Goal: Check status: Check status

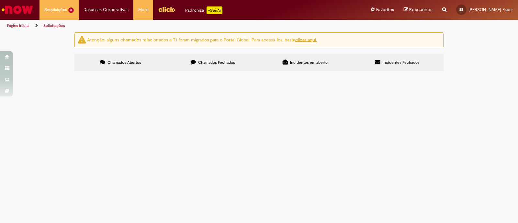
click at [0, 0] on span "Acesso para visualizar historico de chamados" at bounding box center [0, 0] width 0 height 0
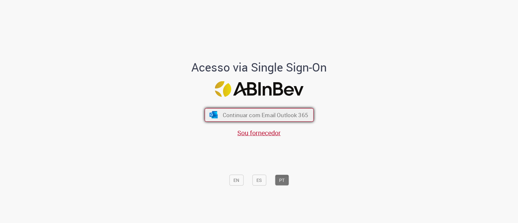
click at [248, 117] on span "Continuar com Email Outlook 365" at bounding box center [264, 114] width 85 height 7
click at [361, 94] on div "Acesso via Single Sign-On Continuar com Email Outlook 365 Sou fornecedor EN ES …" at bounding box center [259, 114] width 378 height 221
click at [277, 114] on span "Continuar com Email Outlook 365" at bounding box center [264, 114] width 85 height 7
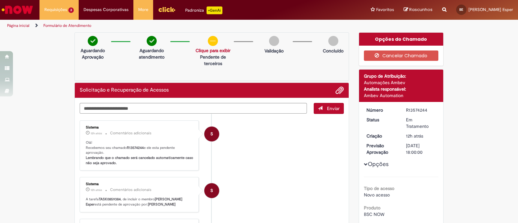
click at [126, 158] on b "Lembrando que o chamado será cancelado automaticamente caso não seja aprovado." at bounding box center [140, 160] width 108 height 10
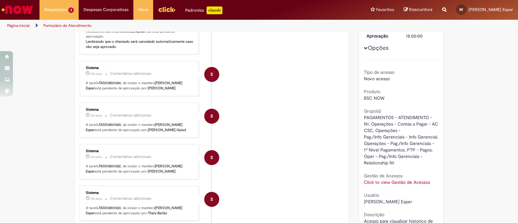
scroll to position [161, 0]
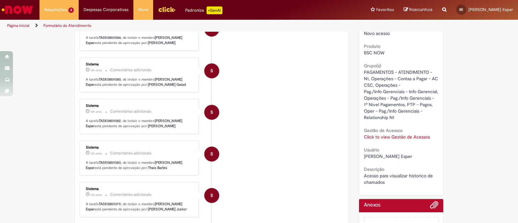
click at [373, 140] on link "Click to view Gestão de Acessos" at bounding box center [397, 137] width 66 height 6
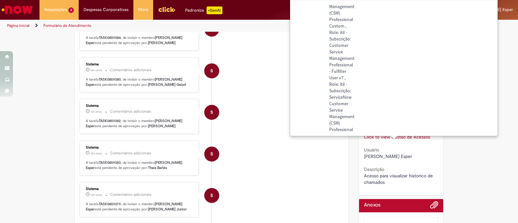
scroll to position [1027, 95]
click at [451, 157] on div "Verificar Código de Barras Aguardando Aprovação Aguardando atendimento Solicita…" at bounding box center [259, 104] width 518 height 466
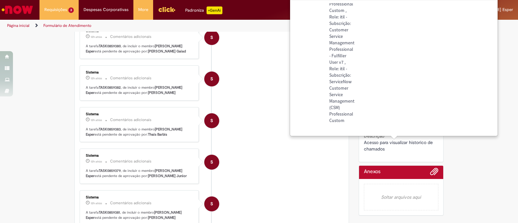
scroll to position [323, 0]
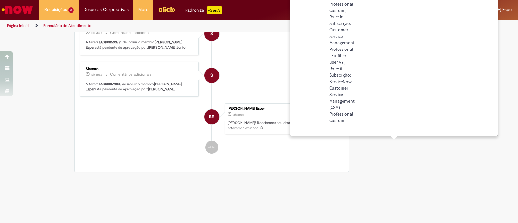
drag, startPoint x: 435, startPoint y: 165, endPoint x: 432, endPoint y: 164, distance: 3.5
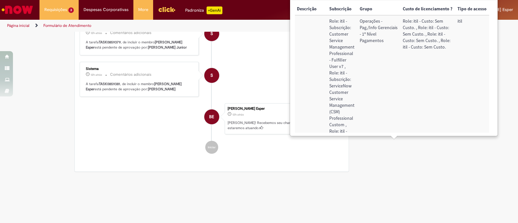
scroll to position [0, 0]
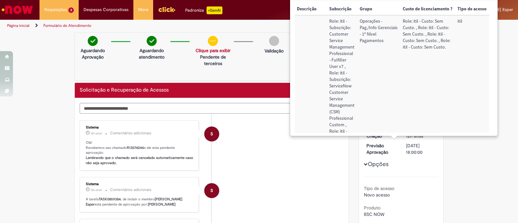
click at [260, 137] on li "S Sistema 12h atrás 12 horas atrás Comentários adicionais Olá! Recebemos seu ch…" at bounding box center [212, 145] width 264 height 50
click at [409, 143] on div "02/10/2025 18:00:00" at bounding box center [421, 148] width 30 height 13
click at [386, 168] on div "Opções Tipo de acesso Novo acesso Produto BSC NOW Grupo(s) PAGAMENTOS - ATENDIM…" at bounding box center [401, 227] width 75 height 240
drag, startPoint x: 368, startPoint y: 48, endPoint x: 348, endPoint y: 9, distance: 43.8
click at [363, 34] on td "Operações - Pag./Info Gerenciais - 1º Nível Pagamentos" at bounding box center [378, 127] width 43 height 225
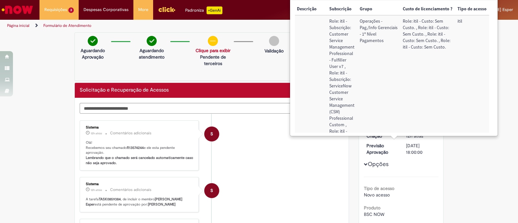
drag, startPoint x: 476, startPoint y: 3, endPoint x: 474, endPoint y: 7, distance: 4.3
click at [474, 7] on th "Tipo de acesso" at bounding box center [471, 9] width 34 height 12
click at [281, 15] on div "Requisições 3 Exibir Todas as Solicitações Solicitação e Recuperação de Acessos…" at bounding box center [276, 10] width 483 height 20
click at [257, 182] on li "S Sistema 12h atrás 12 horas atrás Comentários adicionais A tarefa TASK0859384 …" at bounding box center [212, 194] width 264 height 35
drag, startPoint x: 199, startPoint y: 121, endPoint x: 167, endPoint y: 55, distance: 73.2
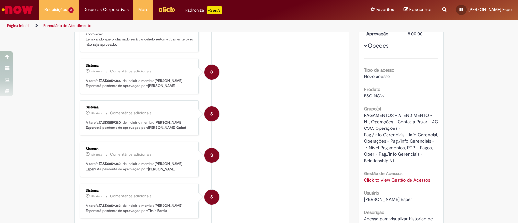
scroll to position [131, 0]
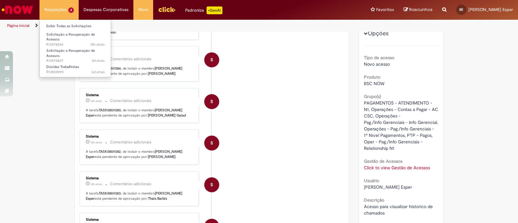
click at [48, 12] on li "Requisições 3 Exibir Todas as Solicitações Solicitação e Recuperação de Acessos…" at bounding box center [58, 9] width 39 height 19
click at [68, 25] on link "Exibir Todas as Solicitações" at bounding box center [75, 26] width 71 height 7
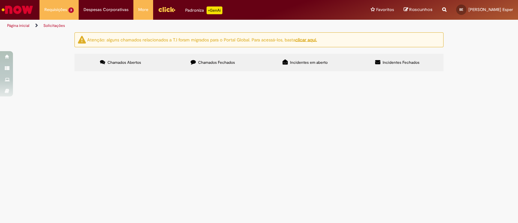
click at [0, 0] on span "Acesso para visualização de trativas dos chamados" at bounding box center [0, 0] width 0 height 0
click at [0, 0] on span "Solicitação e Recuperação de Acessos" at bounding box center [0, 0] width 0 height 0
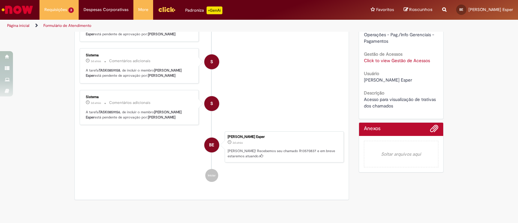
scroll to position [131, 0]
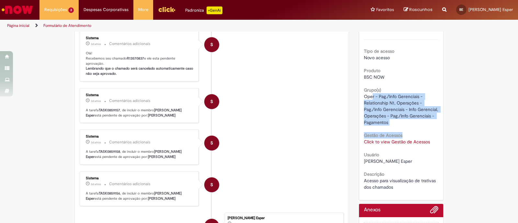
drag, startPoint x: 369, startPoint y: 103, endPoint x: 430, endPoint y: 133, distance: 68.1
click at [430, 133] on div "Tipo de acesso Novo acesso Produto BSC NOW Grupo(s) Oper - Pag./Info Gerenciais…" at bounding box center [401, 114] width 75 height 151
click at [414, 125] on span "Oper - Pag./Info Gerenciais - Relationship N1, Operações - Pag./Info Gerenciais…" at bounding box center [401, 109] width 75 height 32
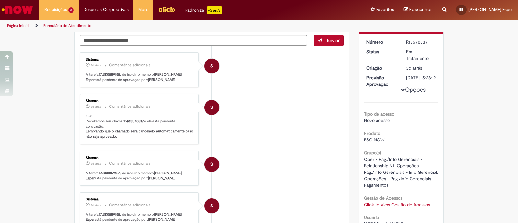
scroll to position [50, 0]
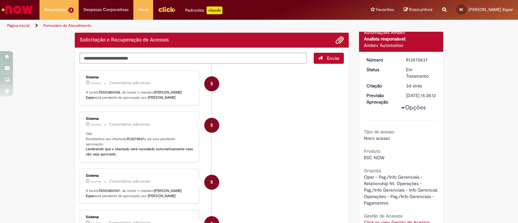
drag, startPoint x: 134, startPoint y: 93, endPoint x: 163, endPoint y: 103, distance: 31.3
click at [163, 100] on p "A tarefa TASK0859158 , de incluir o membro Barbara Fernandes Perez Esper está p…" at bounding box center [140, 95] width 108 height 10
